Goal: Task Accomplishment & Management: Manage account settings

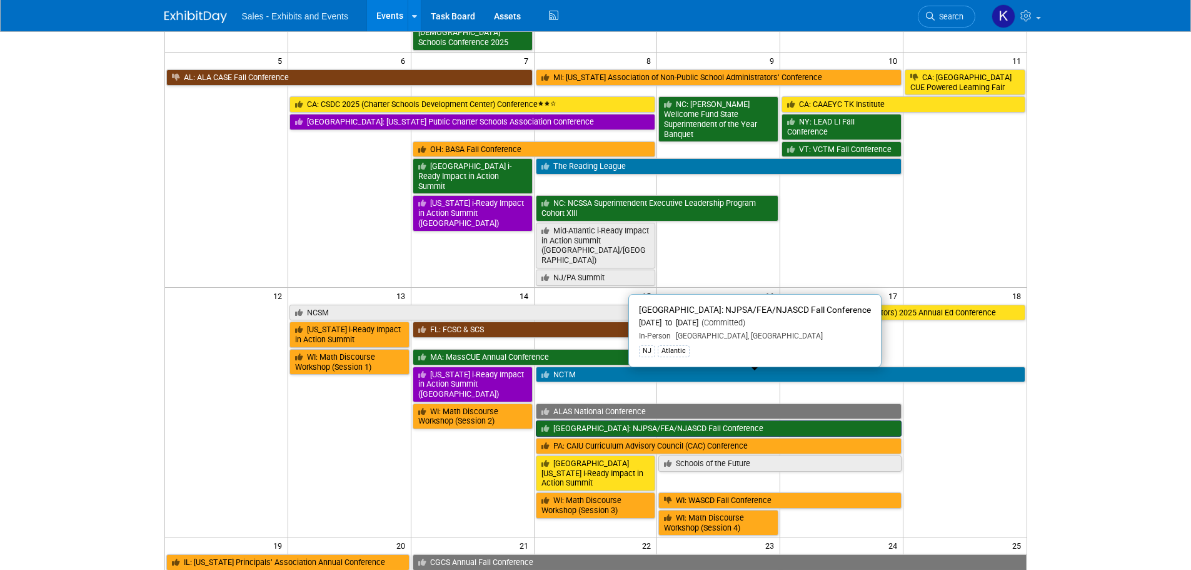
scroll to position [375, 0]
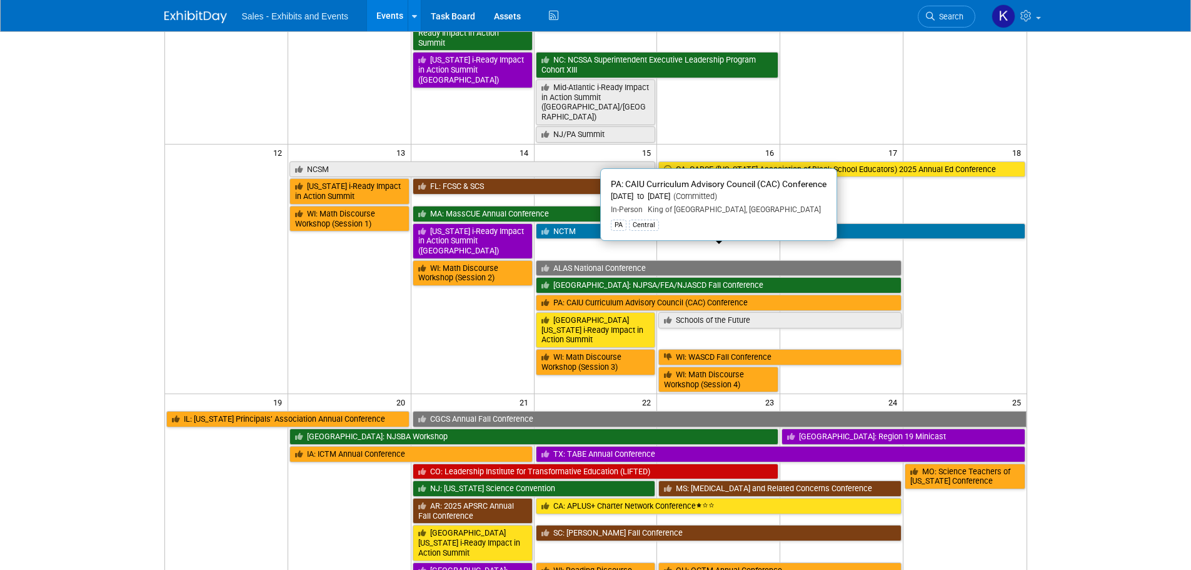
drag, startPoint x: 621, startPoint y: 255, endPoint x: 628, endPoint y: 261, distance: 8.9
click at [621, 294] on link "PA: CAIU Curriculum Advisory Council (CAC) Conference" at bounding box center [719, 302] width 366 height 16
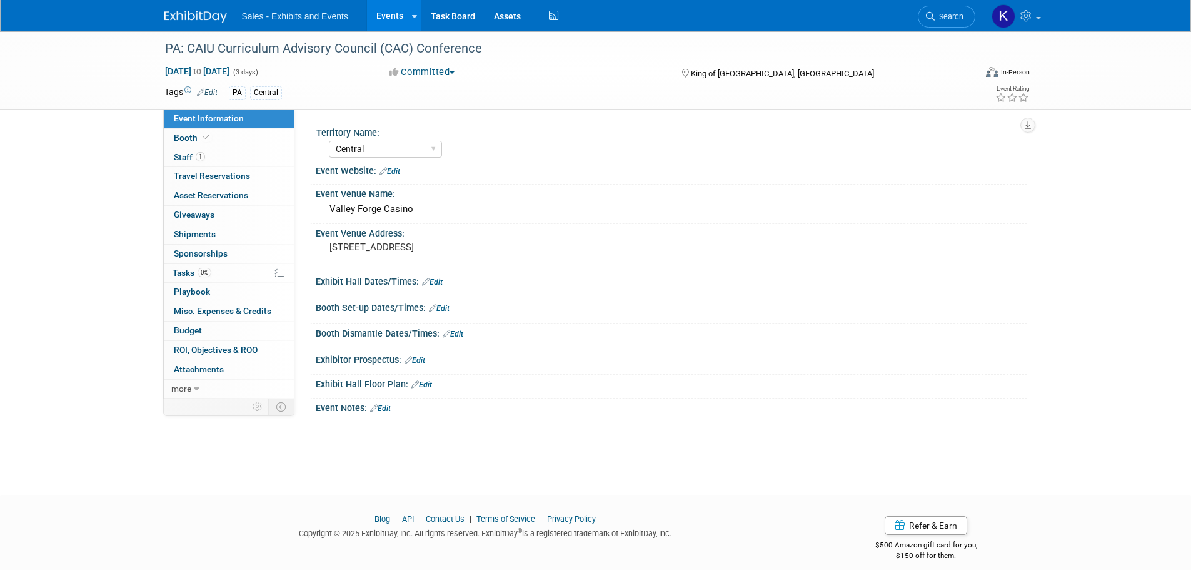
select select "Central"
click at [179, 272] on span "Tasks 0%" at bounding box center [192, 273] width 39 height 10
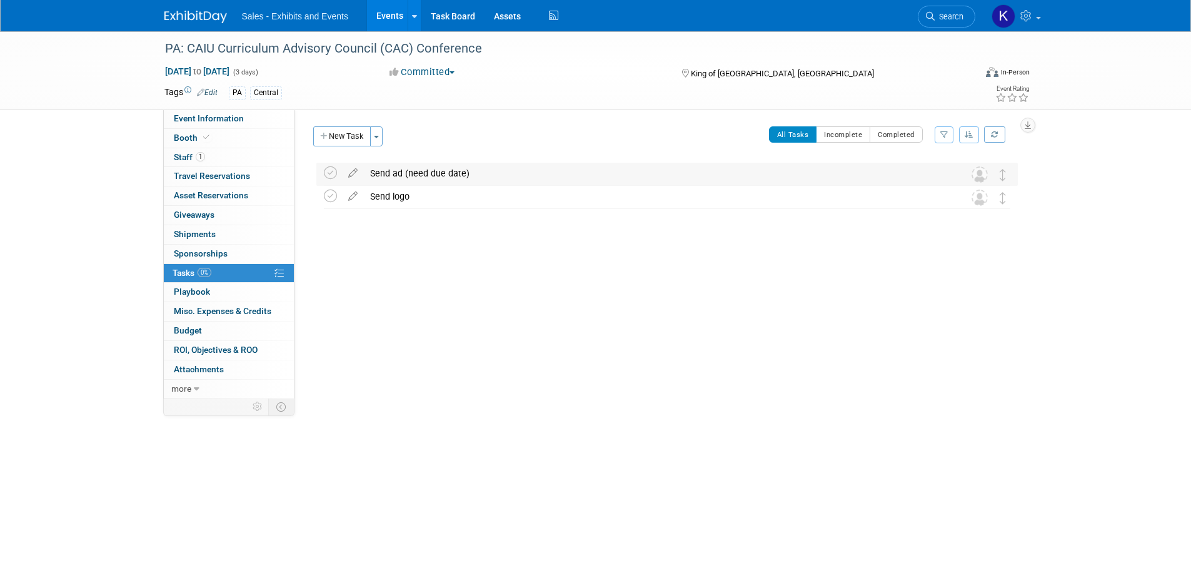
click at [421, 173] on div "Send ad (need due date)" at bounding box center [655, 173] width 583 height 21
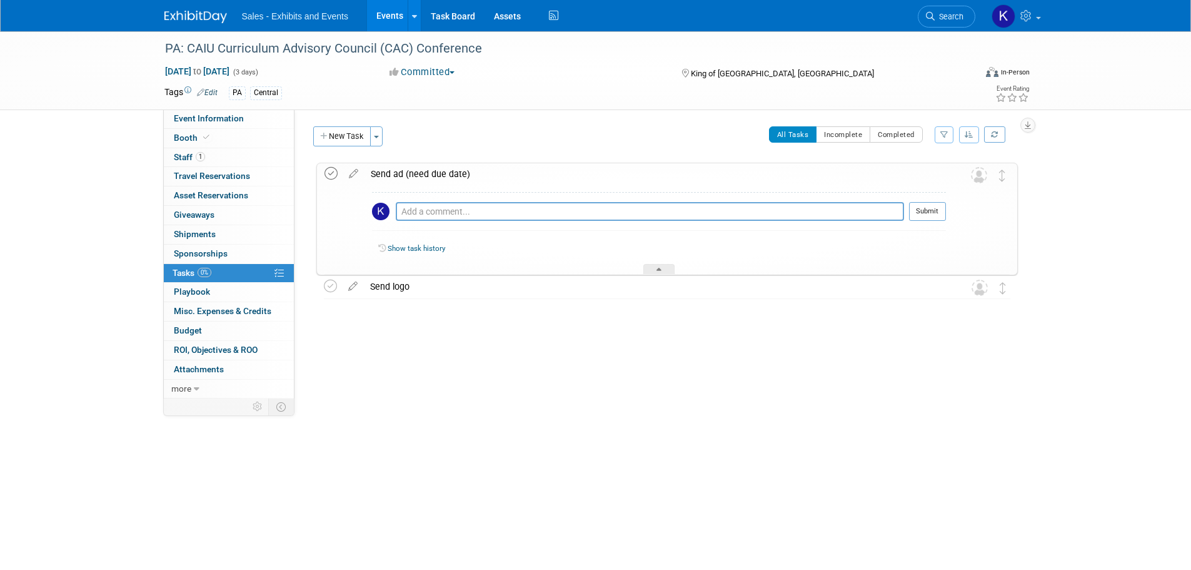
click at [330, 172] on icon at bounding box center [331, 173] width 13 height 13
click at [432, 209] on textarea at bounding box center [650, 211] width 508 height 19
type textarea "p"
type textarea "Per Mary, ad is description & logo - nothing else needed."
click at [923, 214] on button "Submit" at bounding box center [927, 211] width 37 height 19
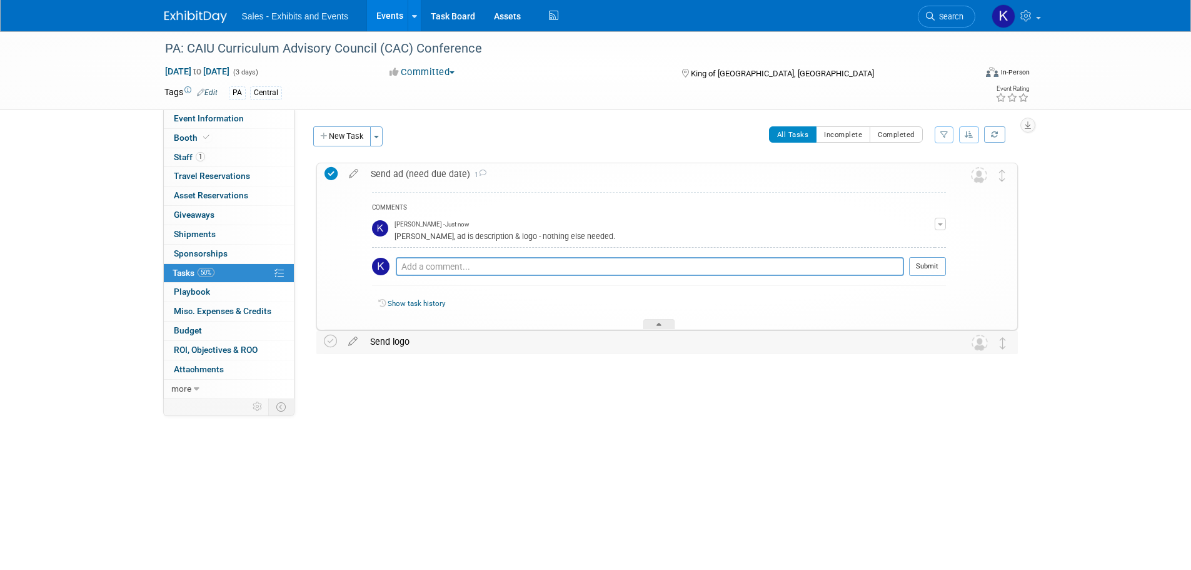
drag, startPoint x: 389, startPoint y: 345, endPoint x: 412, endPoint y: 348, distance: 23.3
click at [389, 345] on div "Send logo" at bounding box center [655, 341] width 583 height 21
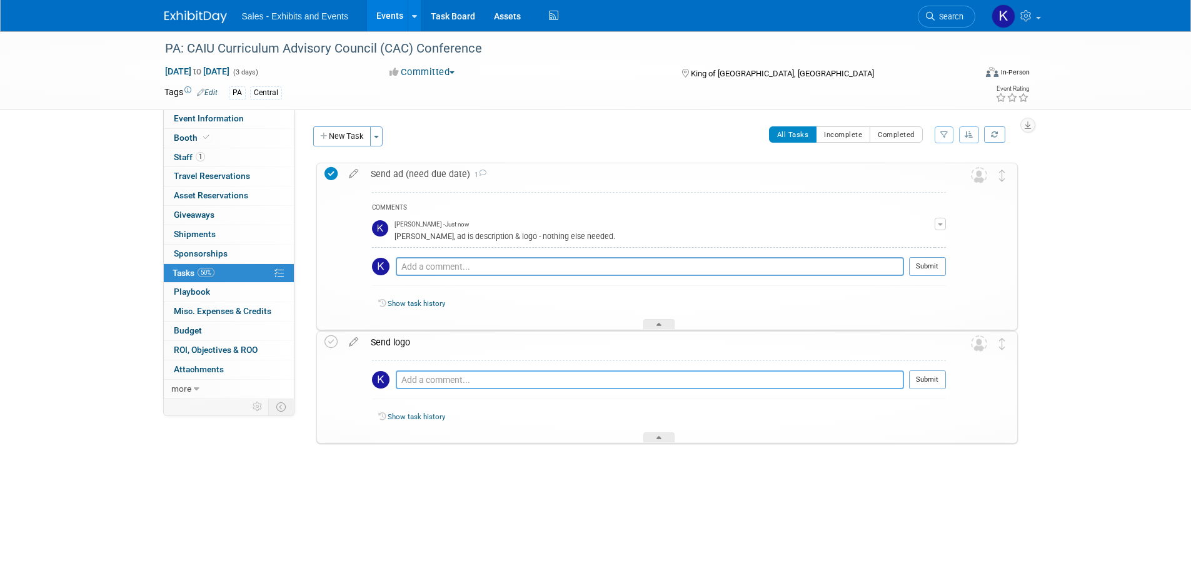
click at [471, 375] on textarea at bounding box center [650, 379] width 508 height 19
type textarea "Sent to Mary 8/11."
click at [938, 380] on button "Submit" at bounding box center [927, 379] width 37 height 19
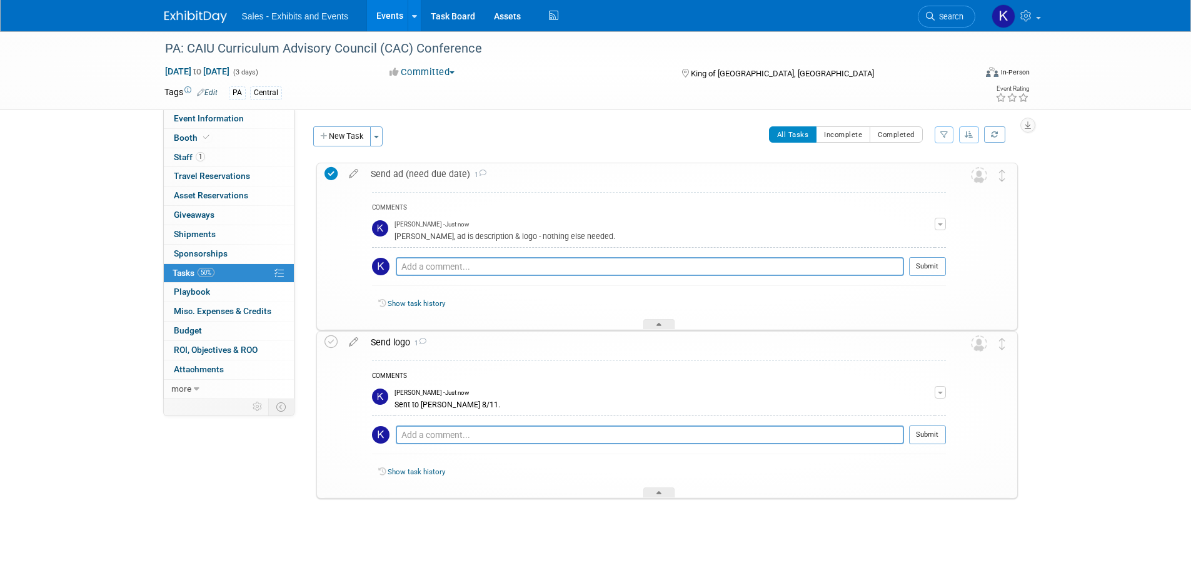
drag, startPoint x: 670, startPoint y: 340, endPoint x: 676, endPoint y: 338, distance: 6.5
click at [670, 340] on div "Send logo 1" at bounding box center [655, 341] width 581 height 21
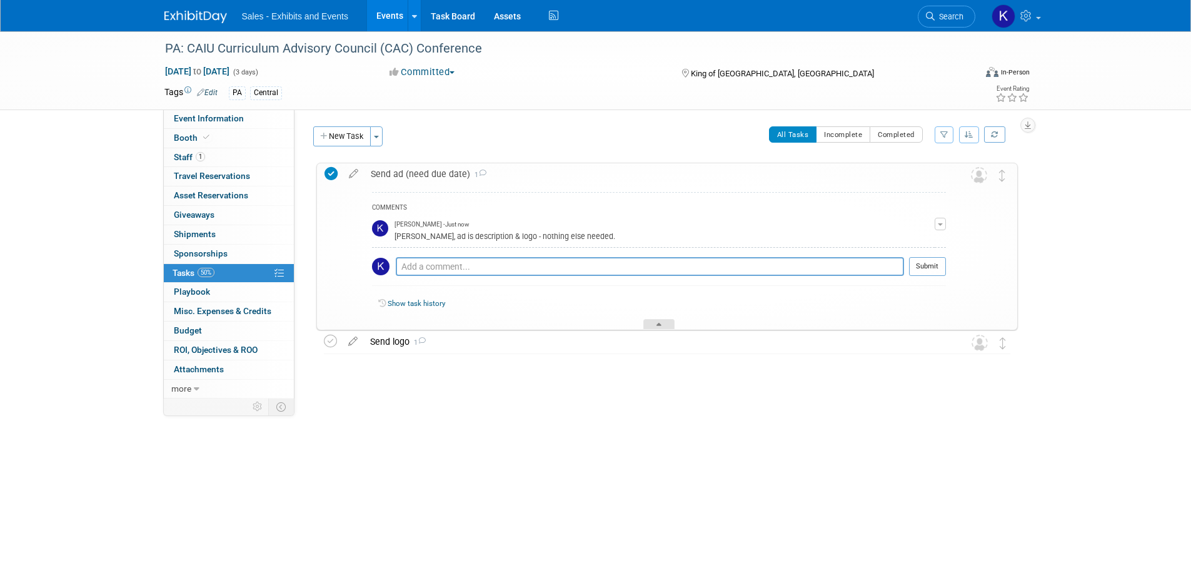
drag, startPoint x: 653, startPoint y: 327, endPoint x: 714, endPoint y: 332, distance: 60.9
click at [654, 327] on div at bounding box center [658, 324] width 31 height 11
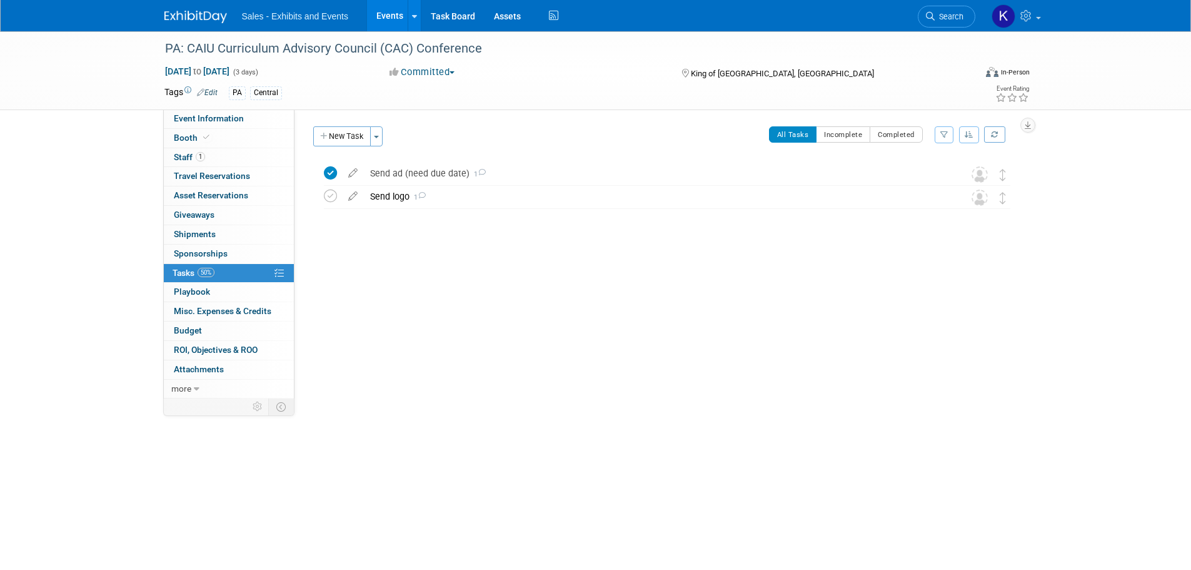
drag, startPoint x: 327, startPoint y: 194, endPoint x: 340, endPoint y: 228, distance: 35.6
click at [327, 195] on icon at bounding box center [330, 195] width 13 height 13
